Goal: Task Accomplishment & Management: Manage account settings

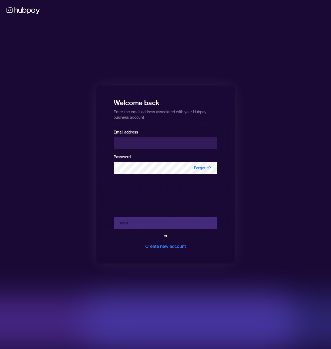
click at [167, 149] on div "Email address Password Forgot it?" at bounding box center [166, 154] width 104 height 50
click at [170, 144] on input "email" at bounding box center [166, 143] width 104 height 12
type input "**********"
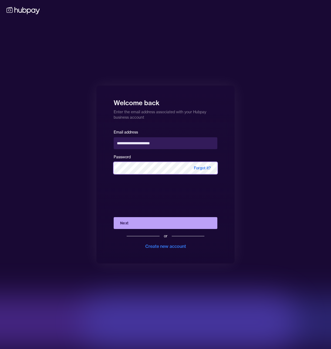
click at [114, 217] on button "Next" at bounding box center [166, 223] width 104 height 12
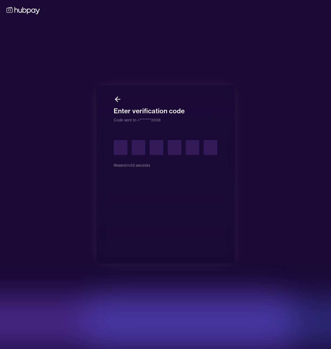
type input "*"
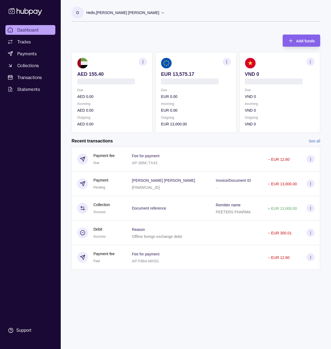
click at [30, 147] on div "Dashboard Trades Payments Collections Transactions Statements Support" at bounding box center [30, 180] width 54 height 311
